Goal: Task Accomplishment & Management: Use online tool/utility

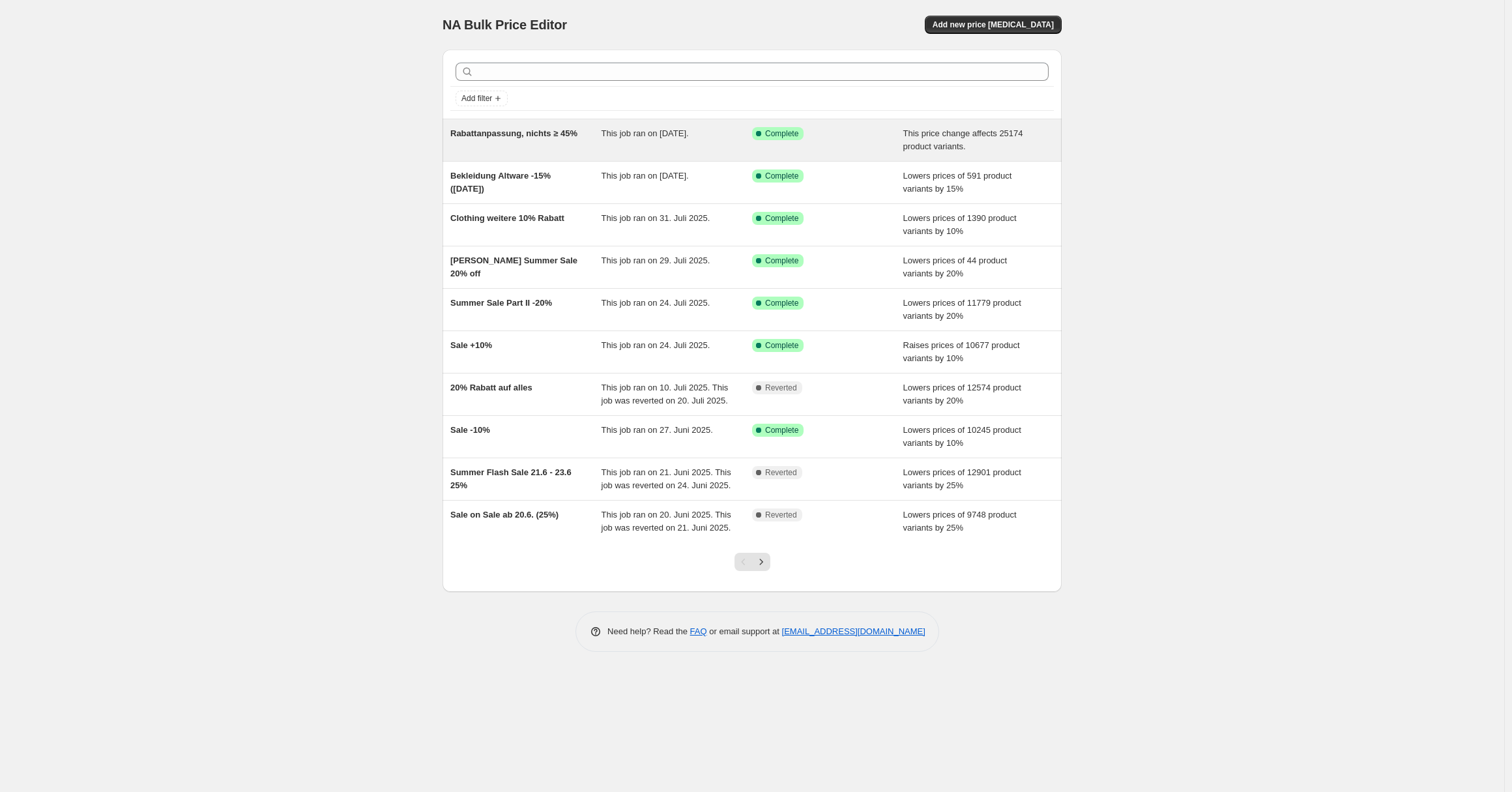
click at [808, 131] on div "Success Complete Complete" at bounding box center [817, 133] width 132 height 13
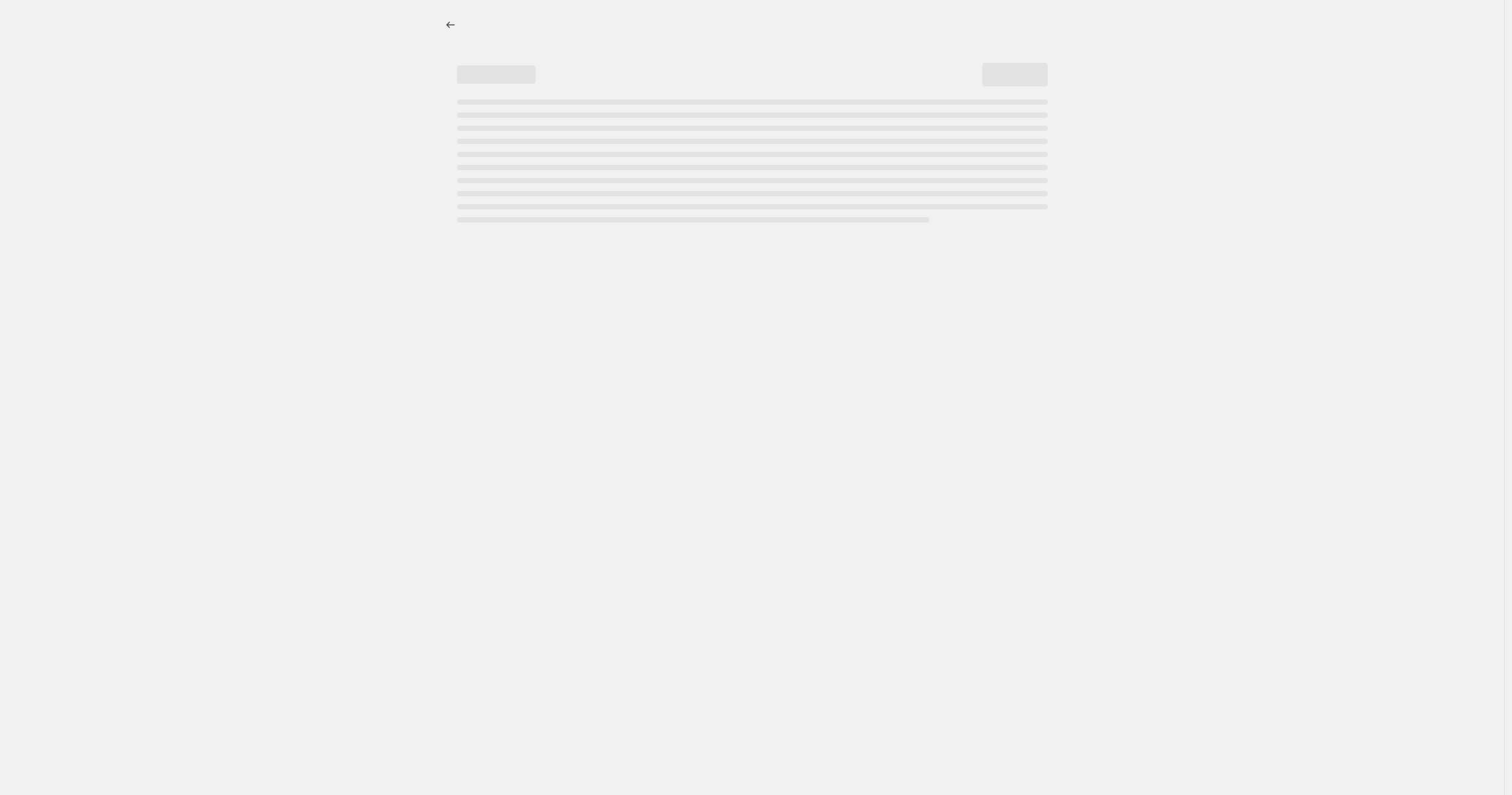
select select "pcap"
select select "no_change"
select select "collection"
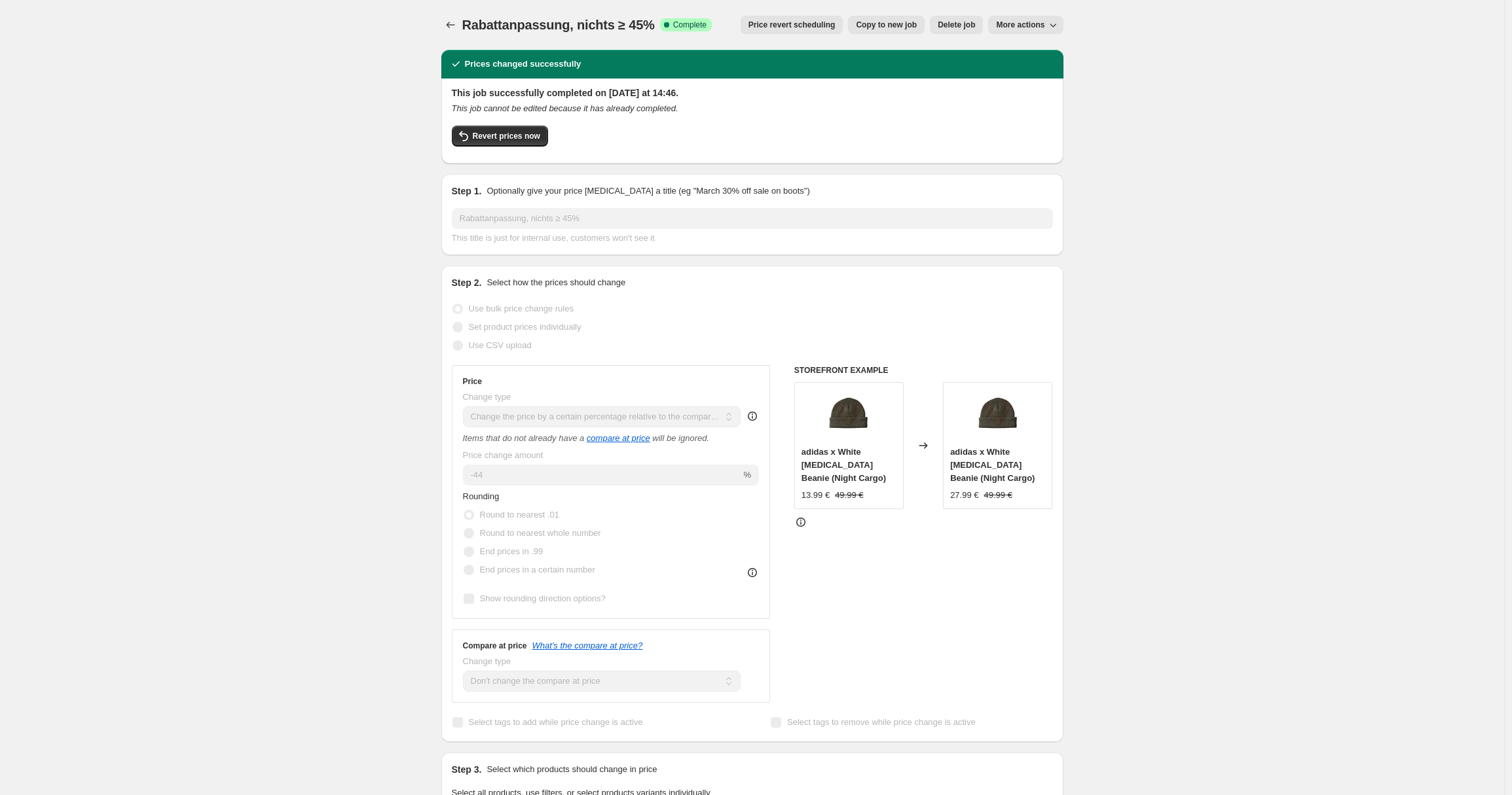
click at [893, 28] on span "Copy to new job" at bounding box center [885, 24] width 61 height 11
select select "pcap"
select select "no_change"
select select "collection"
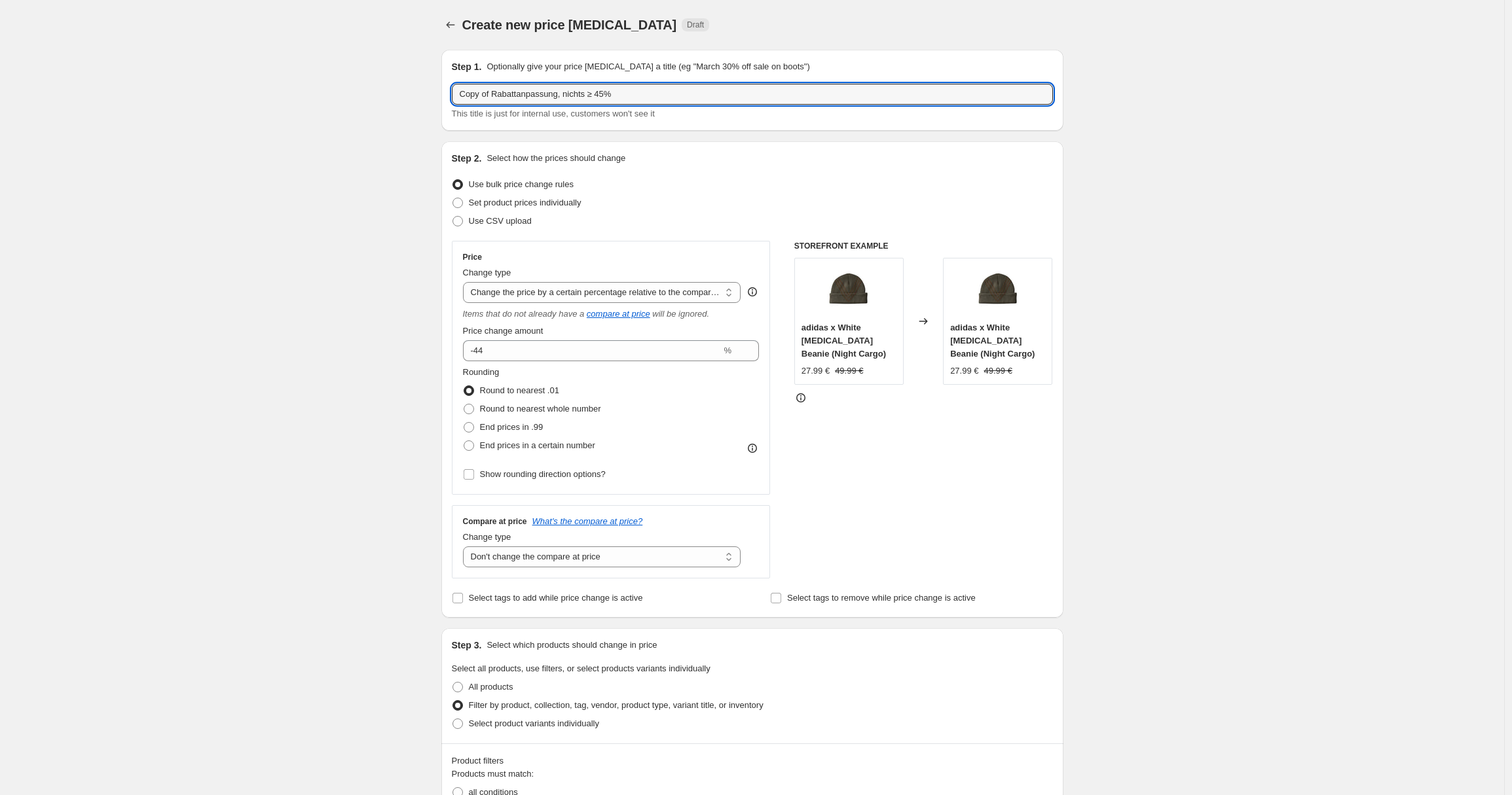
drag, startPoint x: 495, startPoint y: 94, endPoint x: 406, endPoint y: 93, distance: 89.0
click at [406, 93] on div "Create new price [MEDICAL_DATA]. This page is ready Create new price [MEDICAL_D…" at bounding box center [752, 746] width 1504 height 1494
click at [533, 95] on input "Rabattanpassung, nichts ≥ 45%" at bounding box center [752, 94] width 601 height 21
type input "Rabattanpassung VF Corp, nichts ≥ 45%"
click at [1205, 204] on div "Create new price [MEDICAL_DATA]. This page is ready Create new price [MEDICAL_D…" at bounding box center [752, 746] width 1504 height 1494
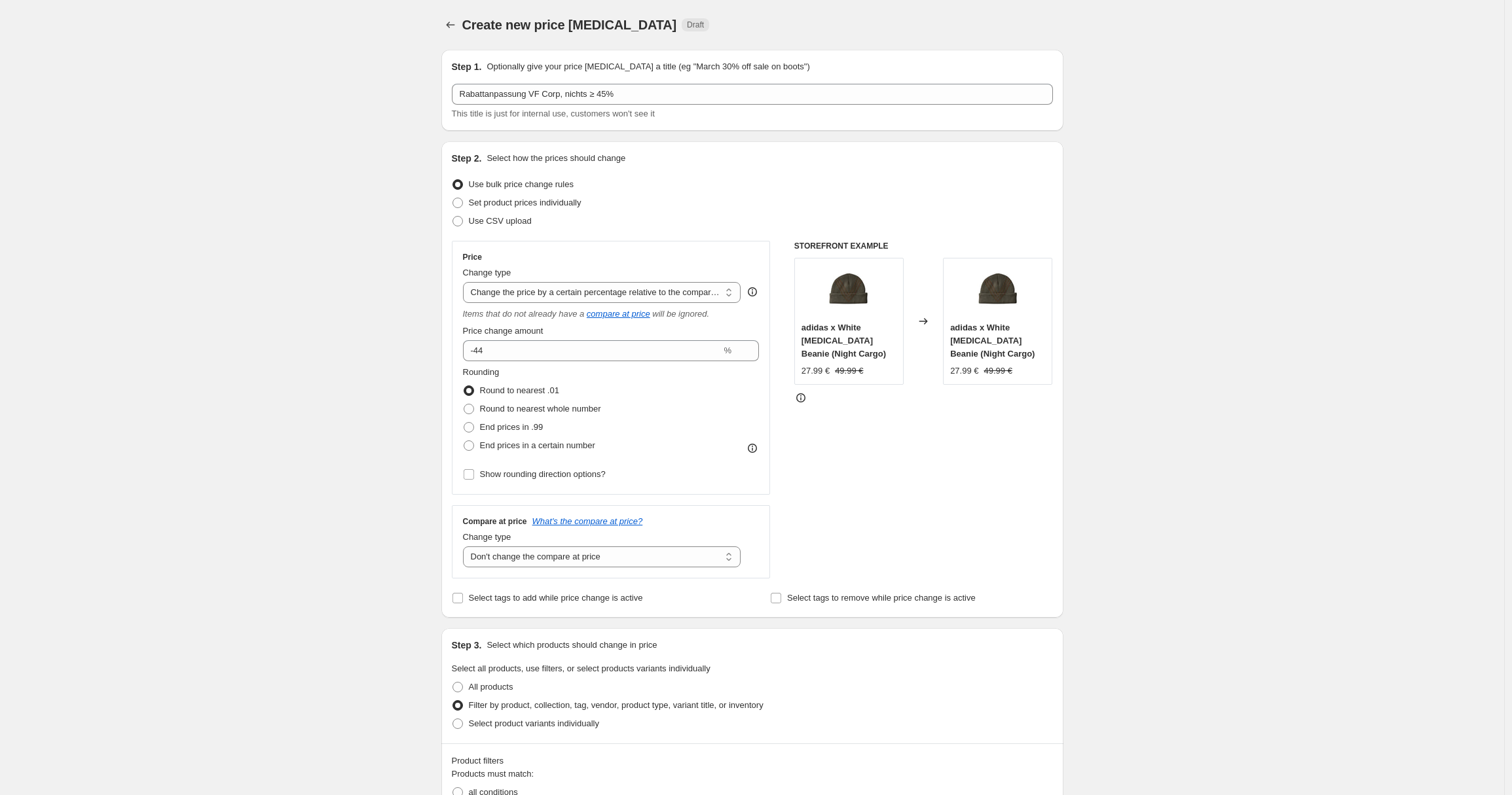
scroll to position [682, 0]
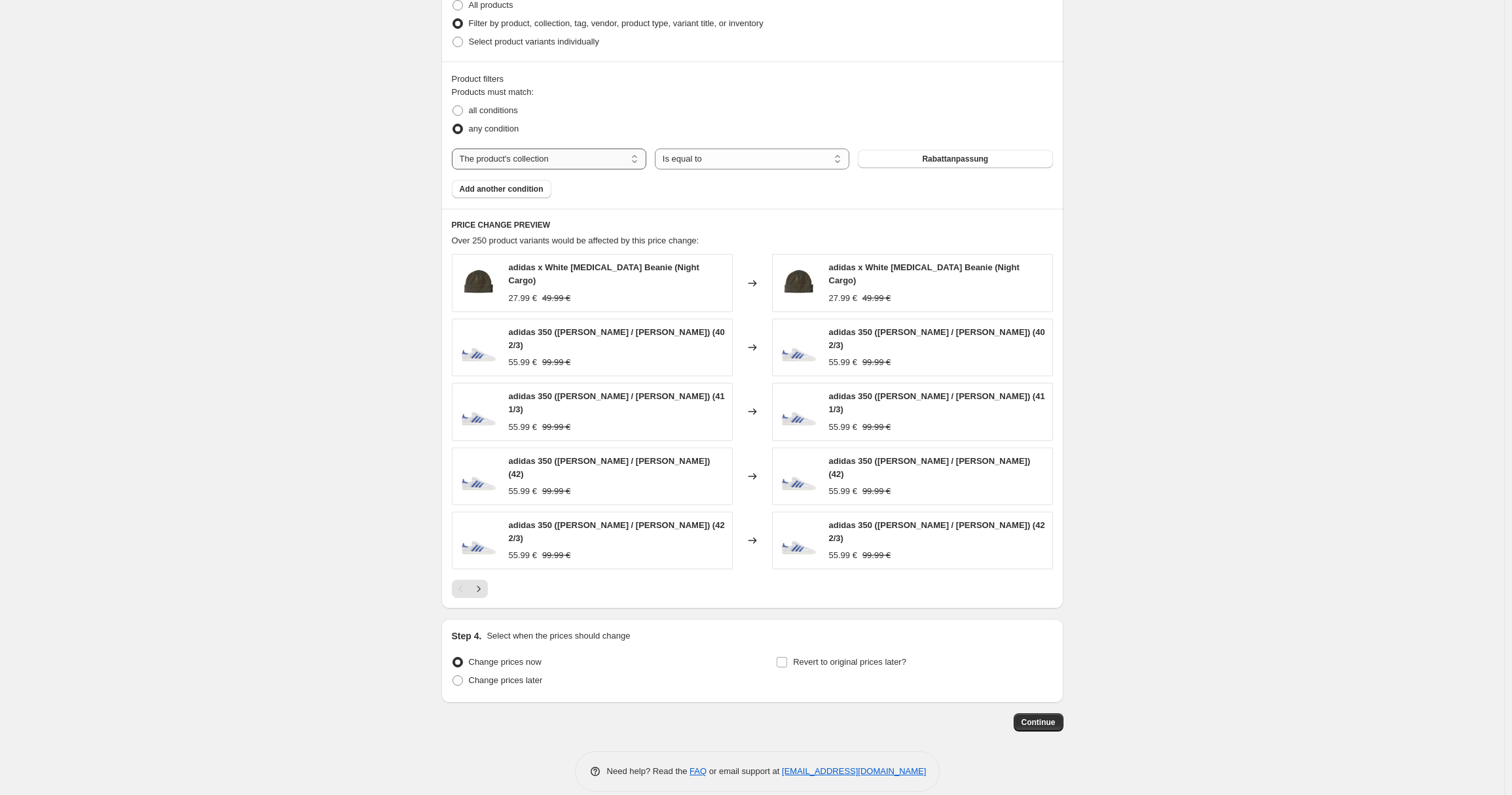
click at [626, 155] on select "The product The product's collection The product's tag The product's vendor The…" at bounding box center [549, 159] width 195 height 21
click at [979, 165] on button "Rabattanpassung" at bounding box center [955, 159] width 195 height 19
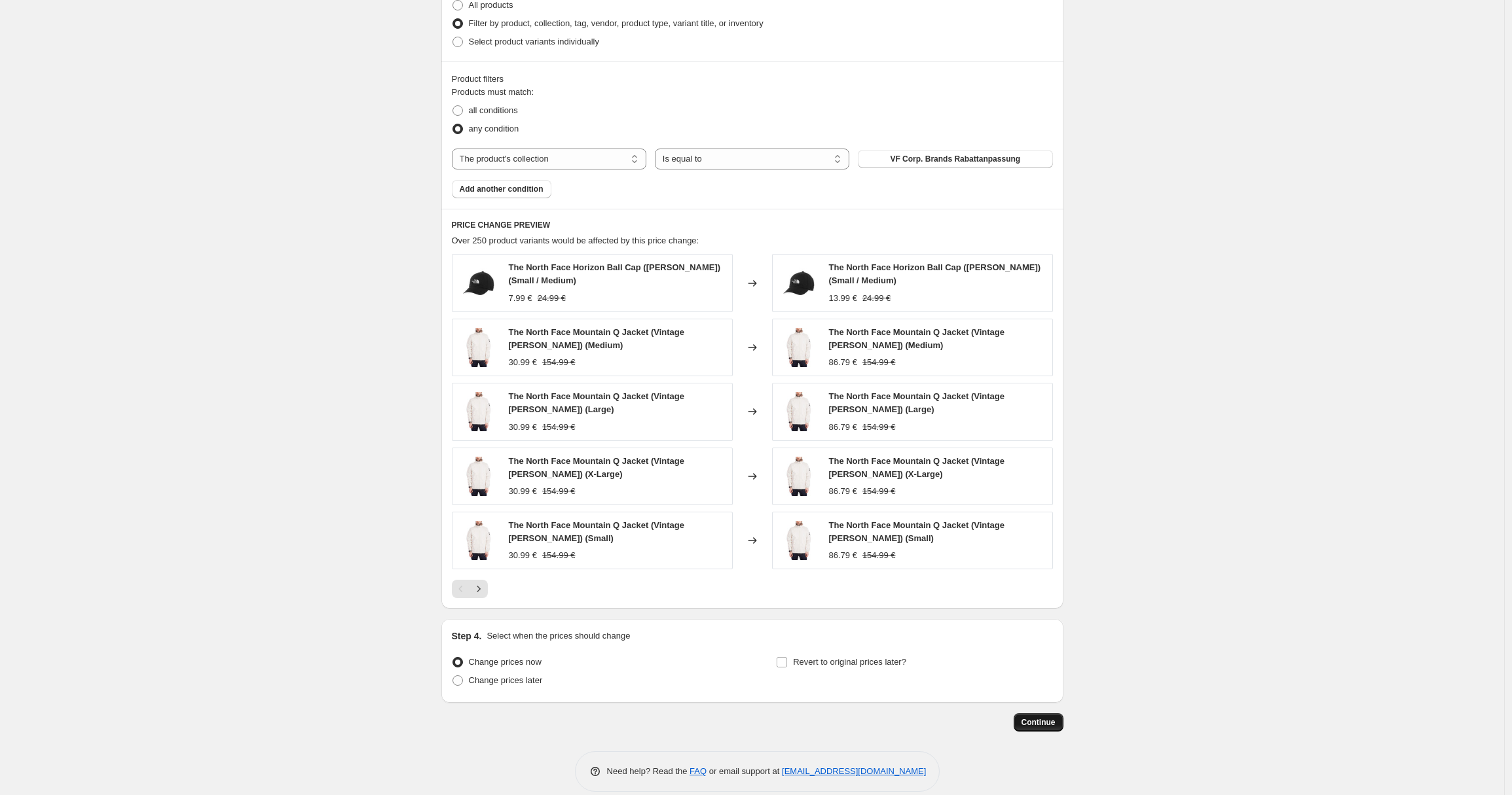
click at [1030, 719] on span "Continue" at bounding box center [1039, 722] width 34 height 11
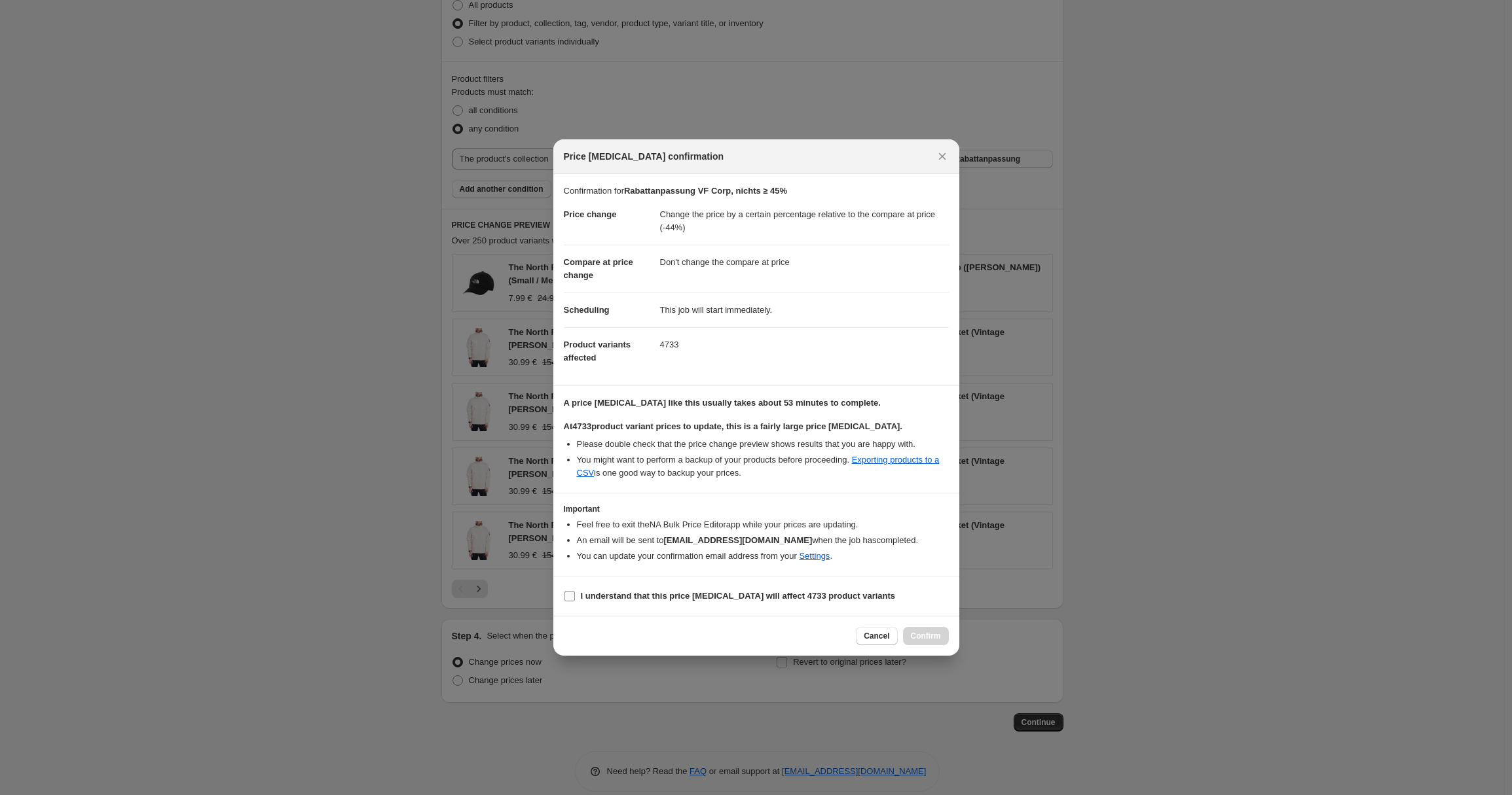
click at [797, 600] on b "I understand that this price [MEDICAL_DATA] will affect 4733 product variants" at bounding box center [738, 596] width 315 height 10
click at [575, 600] on input "I understand that this price [MEDICAL_DATA] will affect 4733 product variants" at bounding box center [569, 596] width 11 height 11
checkbox input "true"
click at [914, 639] on span "Confirm" at bounding box center [925, 635] width 30 height 11
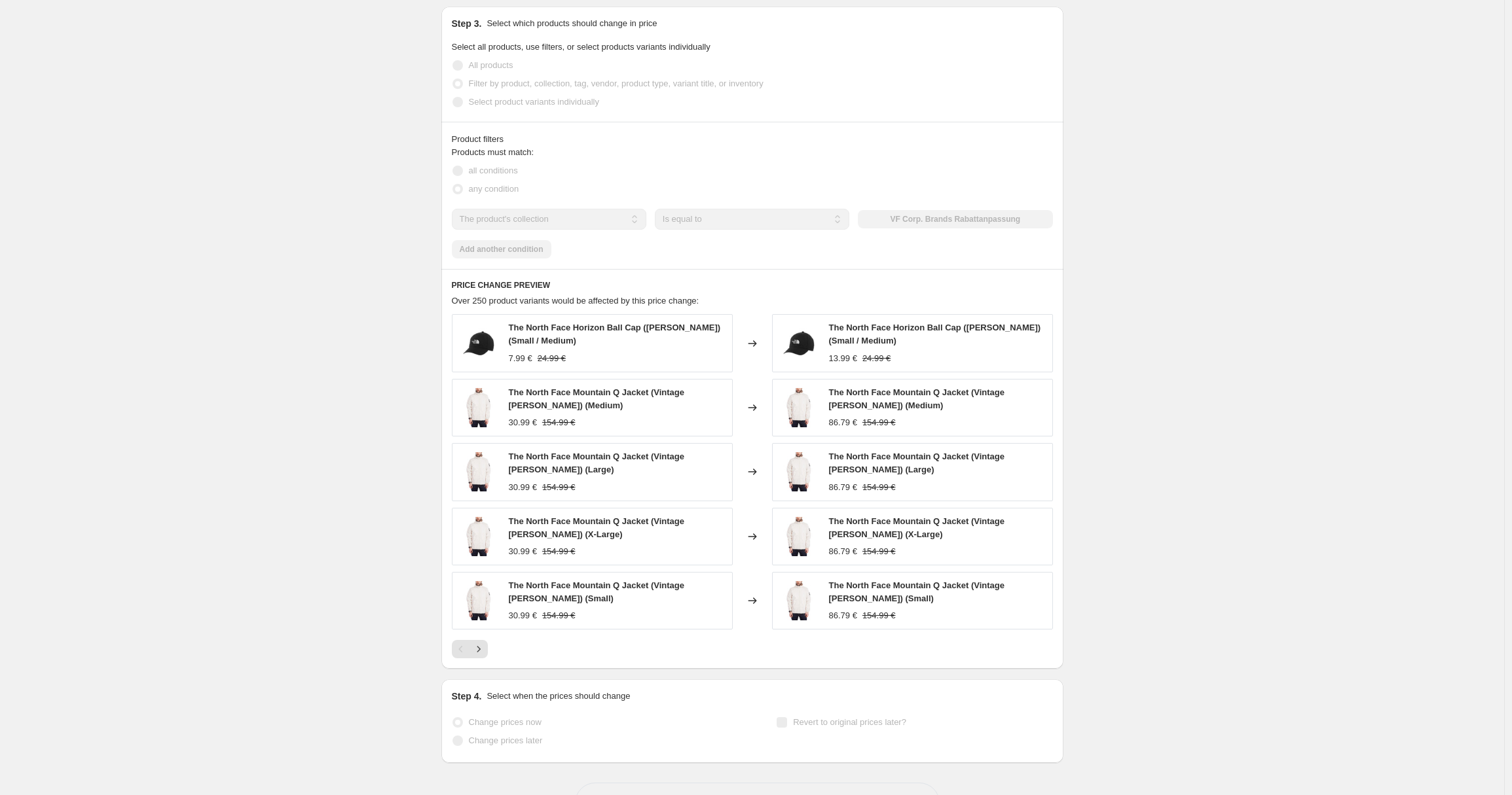
scroll to position [716, 0]
click at [413, 100] on div "Rabattanpassung VF Corp, nichts ≥ 45%. This page is ready Rabattanpassung VF Co…" at bounding box center [752, 64] width 1504 height 1559
